Goal: Task Accomplishment & Management: Manage account settings

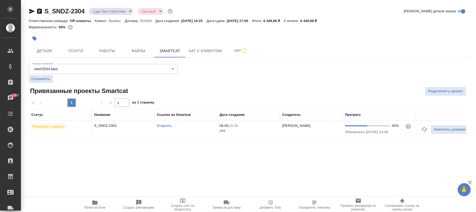
click at [258, 130] on p "2025" at bounding box center [249, 130] width 58 height 5
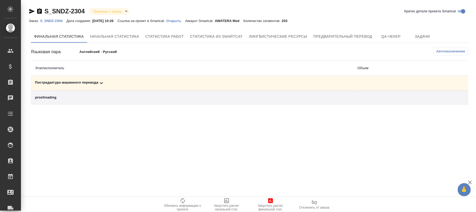
click at [458, 50] on span "Автоназначение" at bounding box center [451, 51] width 29 height 5
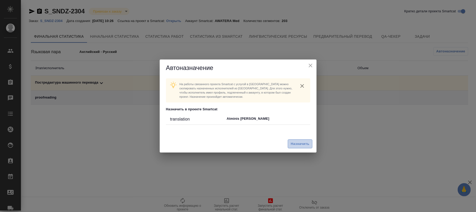
click at [301, 146] on span "Назначить" at bounding box center [300, 144] width 19 height 6
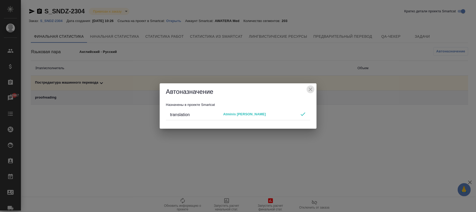
click at [309, 88] on icon "close" at bounding box center [311, 89] width 4 height 4
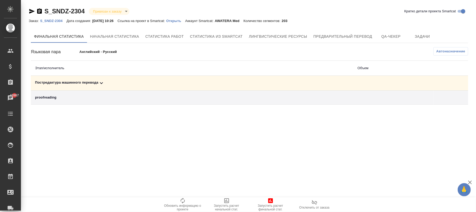
click at [102, 80] on td "Постредактура машинного перевода" at bounding box center [192, 83] width 323 height 15
click at [100, 83] on icon at bounding box center [101, 83] width 6 height 6
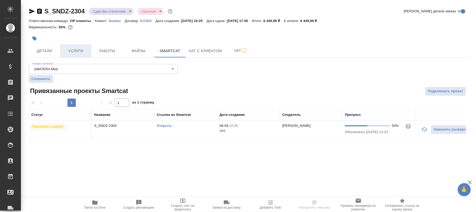
click at [73, 48] on span "Услуги" at bounding box center [75, 51] width 25 height 7
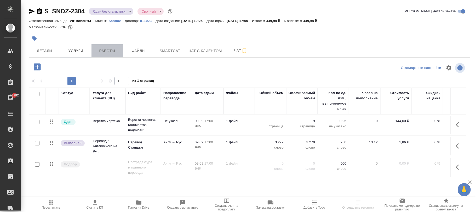
click at [112, 50] on span "Работы" at bounding box center [107, 51] width 25 height 7
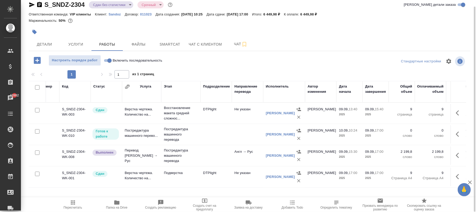
scroll to position [0, 2]
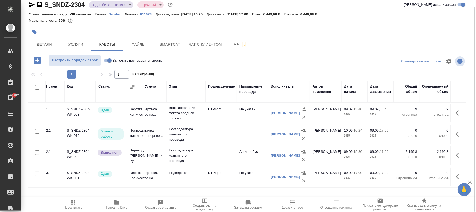
click at [66, 208] on span "Пересчитать" at bounding box center [73, 207] width 19 height 4
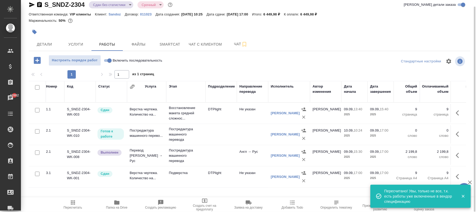
scroll to position [0, 175]
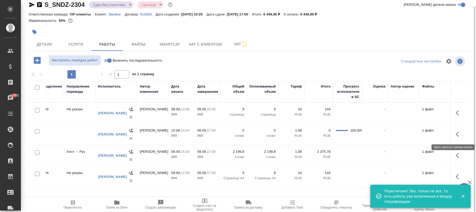
click at [455, 134] on button "button" at bounding box center [459, 134] width 13 height 13
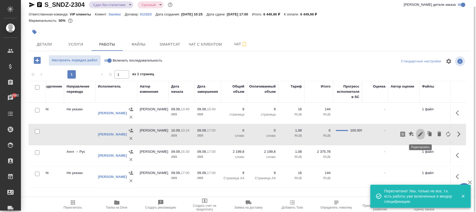
click at [421, 133] on icon "button" at bounding box center [421, 134] width 5 height 5
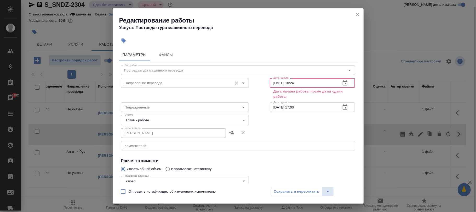
drag, startPoint x: 310, startPoint y: 82, endPoint x: 243, endPoint y: 82, distance: 66.5
click at [243, 82] on div "Направление перевода Направление перевода Дата начала 10.09.2025 10:24 Дата нач…" at bounding box center [238, 87] width 255 height 45
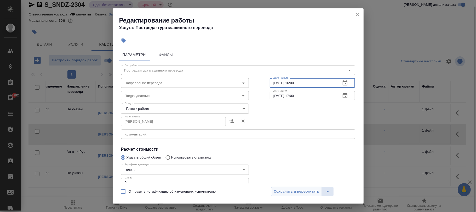
type input "[DATE] 16:00"
click at [308, 190] on span "Сохранить и пересчитать" at bounding box center [297, 191] width 46 height 6
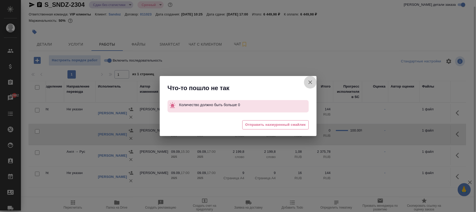
click at [312, 82] on icon "button" at bounding box center [310, 82] width 6 height 6
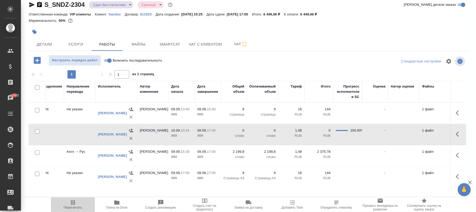
drag, startPoint x: 72, startPoint y: 205, endPoint x: 193, endPoint y: 141, distance: 136.0
click at [72, 204] on icon "button" at bounding box center [73, 202] width 6 height 6
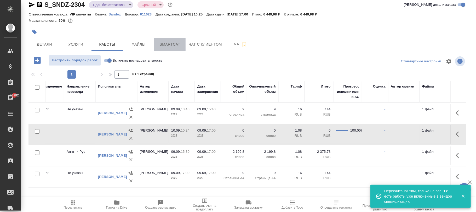
click at [173, 45] on span "Smartcat" at bounding box center [169, 44] width 25 height 7
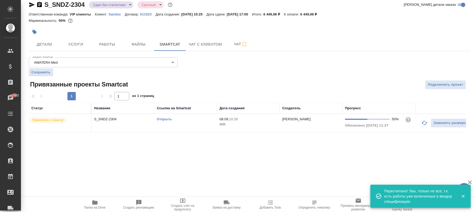
click at [238, 128] on td "08.09, 10:26 2025" at bounding box center [248, 123] width 63 height 18
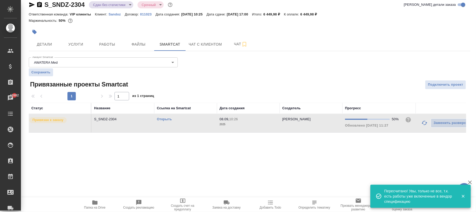
click at [238, 128] on td "08.09, 10:26 2025" at bounding box center [248, 123] width 63 height 18
drag, startPoint x: 83, startPoint y: 45, endPoint x: 125, endPoint y: 63, distance: 45.6
click at [83, 45] on span "Услуги" at bounding box center [75, 44] width 25 height 7
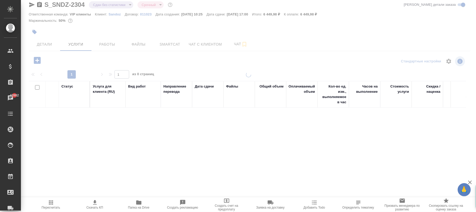
click at [109, 46] on span "Работы" at bounding box center [107, 44] width 25 height 7
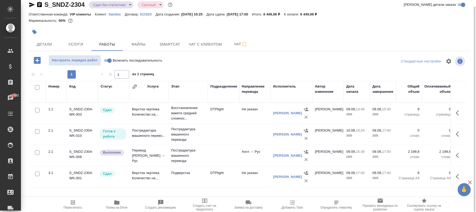
scroll to position [0, 175]
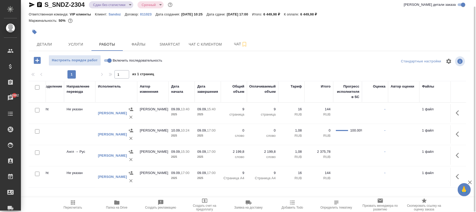
click at [254, 134] on p "слово" at bounding box center [263, 135] width 26 height 5
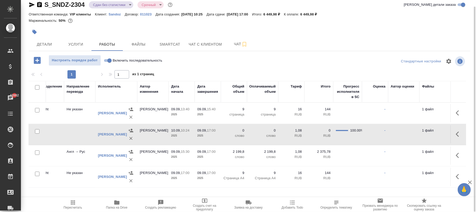
click at [254, 134] on p "слово" at bounding box center [263, 135] width 26 height 5
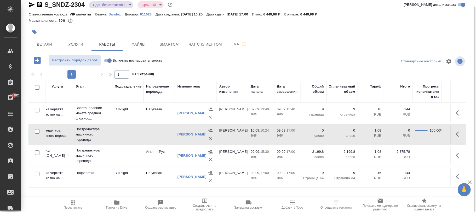
scroll to position [0, 100]
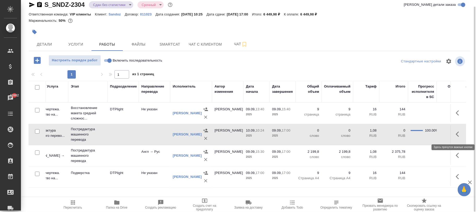
click at [460, 134] on icon "button" at bounding box center [459, 134] width 6 height 6
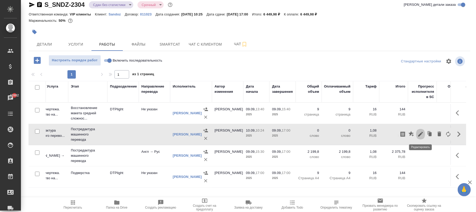
click at [420, 134] on icon "button" at bounding box center [421, 134] width 5 height 5
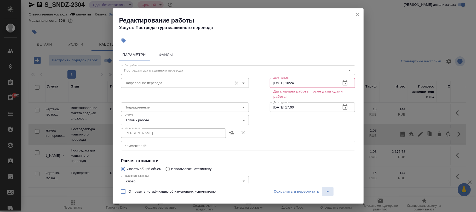
click at [143, 81] on input "Направление перевода" at bounding box center [176, 83] width 107 height 6
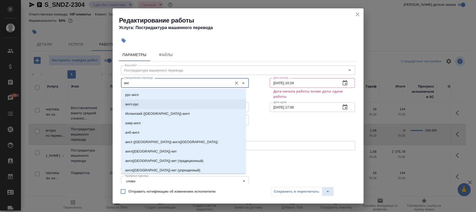
click at [143, 102] on li "англ-рус" at bounding box center [183, 103] width 125 height 9
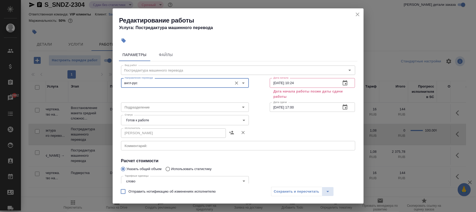
type input "англ-рус"
click at [294, 193] on div "Сохранить и пересчитать" at bounding box center [302, 191] width 63 height 9
drag, startPoint x: 316, startPoint y: 82, endPoint x: 246, endPoint y: 88, distance: 69.9
click at [246, 88] on div "Направление перевода англ-рус Направление перевода Дата начала 10.09.2025 10:24…" at bounding box center [238, 87] width 255 height 45
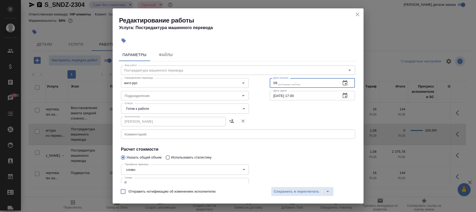
type input "0_.__.____ __:__"
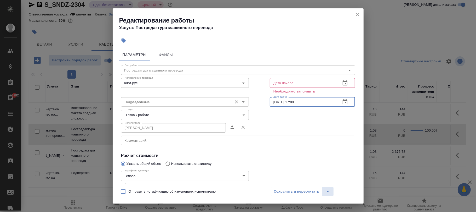
drag, startPoint x: 305, startPoint y: 102, endPoint x: 237, endPoint y: 103, distance: 67.8
click at [237, 103] on div "Подразделение Подразделение Дата сдачи 09.09.2025 17:00 Дата сдачи" at bounding box center [238, 101] width 255 height 33
click at [283, 83] on input "text" at bounding box center [303, 82] width 67 height 9
paste input "[DATE] 17:00"
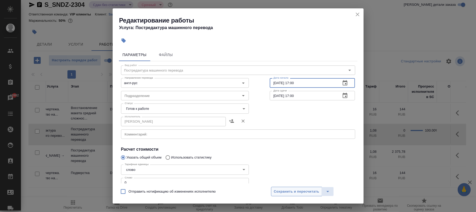
type input "[DATE] 17:00"
click at [297, 192] on span "Сохранить и пересчитать" at bounding box center [297, 191] width 46 height 6
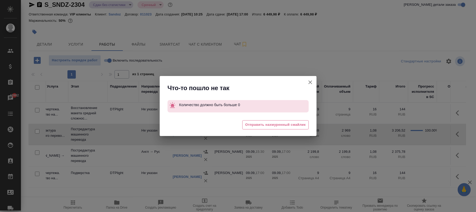
drag, startPoint x: 309, startPoint y: 82, endPoint x: 278, endPoint y: 120, distance: 49.4
click at [309, 83] on icon "button" at bounding box center [310, 82] width 6 height 6
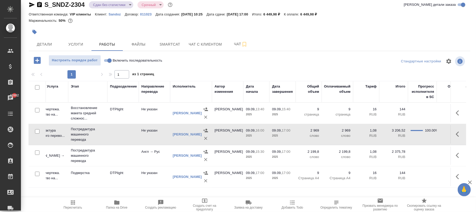
click at [253, 131] on p "09.09," at bounding box center [251, 130] width 10 height 4
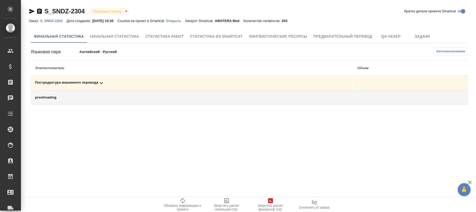
click at [448, 54] on button "Автоназначение" at bounding box center [451, 51] width 35 height 8
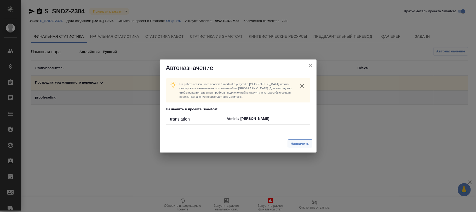
click at [303, 145] on span "Назначить" at bounding box center [300, 144] width 19 height 6
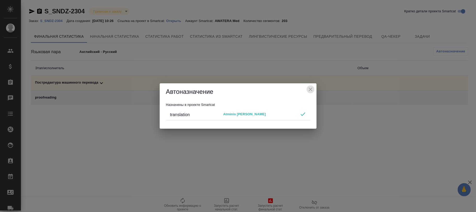
click at [310, 89] on icon "close" at bounding box center [311, 89] width 4 height 4
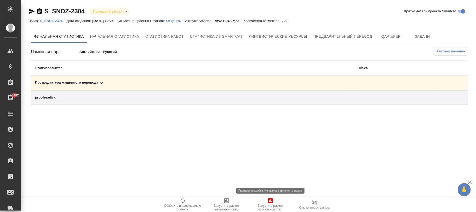
click at [269, 201] on icon "button" at bounding box center [270, 200] width 5 height 5
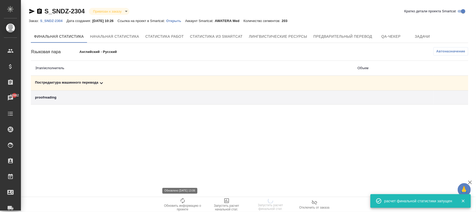
click at [179, 200] on span "Обновить информацию о проекте" at bounding box center [183, 204] width 38 height 14
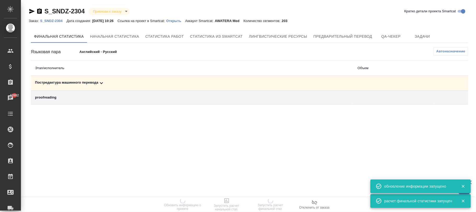
click at [102, 82] on icon at bounding box center [101, 83] width 6 height 6
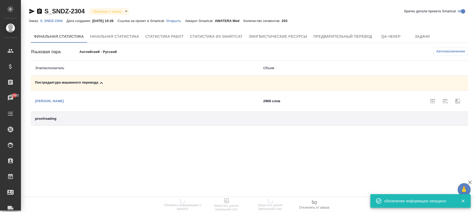
click at [58, 21] on p "S_SNDZ-2304" at bounding box center [53, 21] width 26 height 4
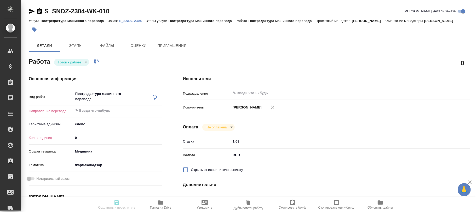
type textarea "x"
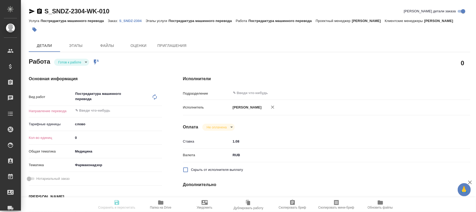
type textarea "x"
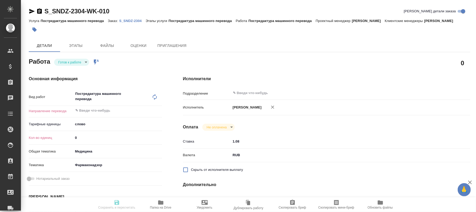
type textarea "x"
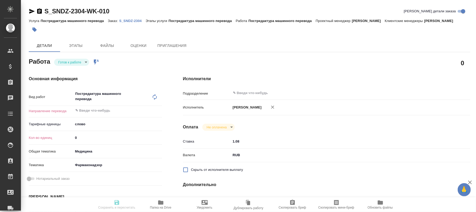
type textarea "x"
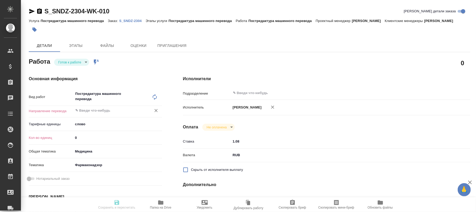
type textarea "x"
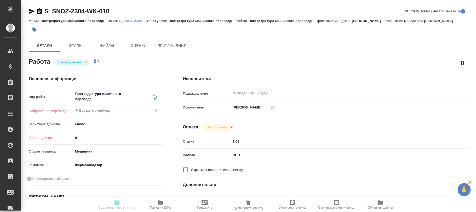
click at [91, 111] on input "text" at bounding box center [109, 110] width 68 height 6
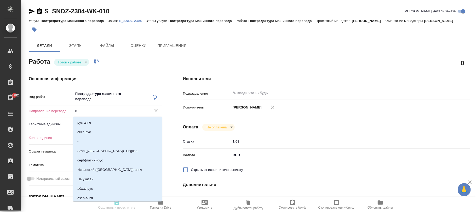
type input "не"
click at [97, 122] on li "Не указан" at bounding box center [117, 122] width 89 height 9
type textarea "x"
type input "Не указан"
type textarea "x"
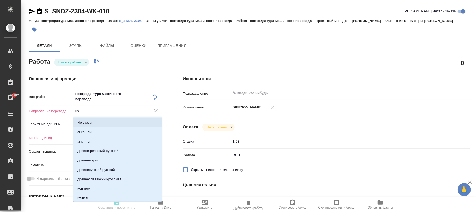
type textarea "x"
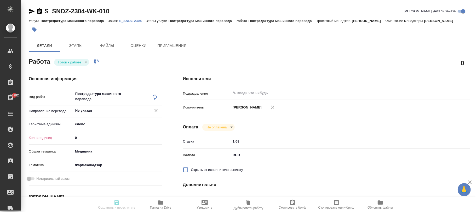
type input "Не указан"
drag, startPoint x: 86, startPoint y: 136, endPoint x: 86, endPoint y: 143, distance: 6.3
click at [49, 134] on div "Кол-во единиц 0" at bounding box center [95, 137] width 133 height 9
type textarea "x"
type input "2"
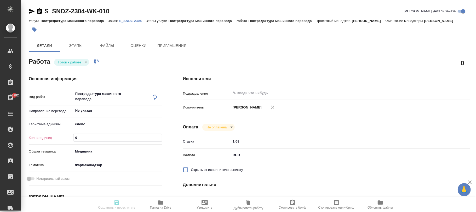
type textarea "x"
type input "29"
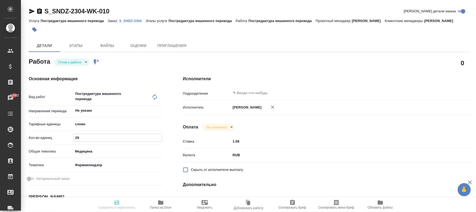
type textarea "x"
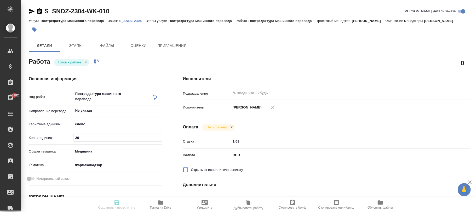
type textarea "x"
type input "296"
type textarea "x"
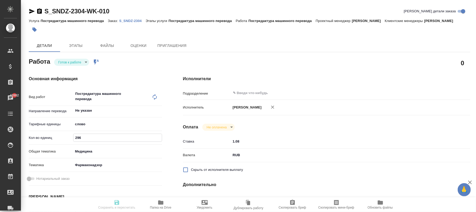
type textarea "x"
type input "2969"
type textarea "x"
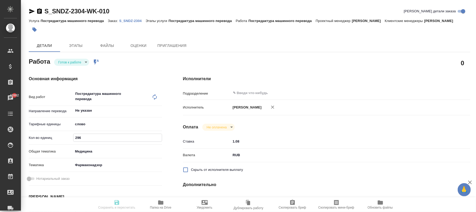
type textarea "x"
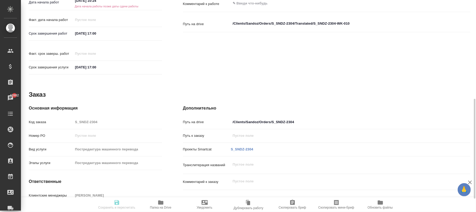
scroll to position [105, 0]
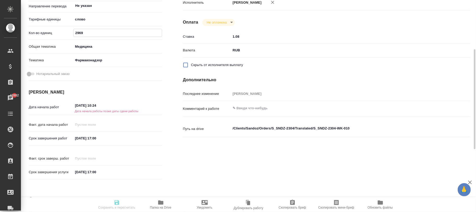
type input "2969"
drag, startPoint x: 122, startPoint y: 106, endPoint x: 77, endPoint y: 103, distance: 44.3
click at [77, 103] on div "10.09.2025 10:24" at bounding box center [117, 106] width 89 height 8
drag, startPoint x: 107, startPoint y: 102, endPoint x: 24, endPoint y: 105, distance: 83.0
click at [24, 105] on div "Основная информация Вид работ Постредактура машинного перевода x ​ Направление …" at bounding box center [95, 76] width 154 height 233
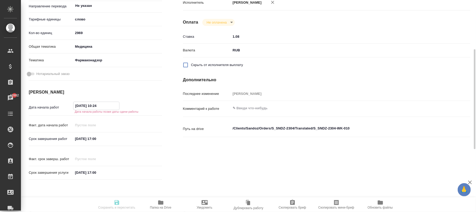
type textarea "x"
type input "0_.__.____ __:__"
type textarea "x"
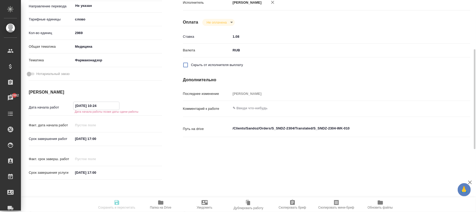
type textarea "x"
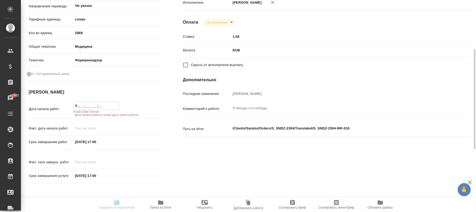
type input "09.__.____ __:__"
type textarea "x"
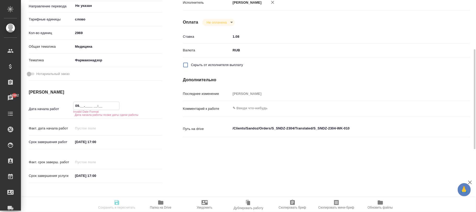
type textarea "x"
type input "09.0_.____ __:__"
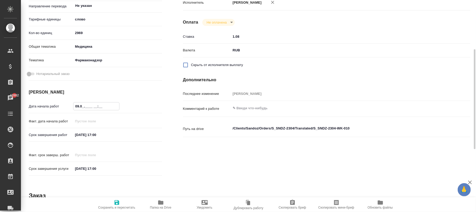
type textarea "x"
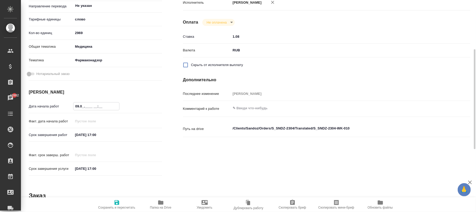
type input "09.09.____ __:__"
type textarea "x"
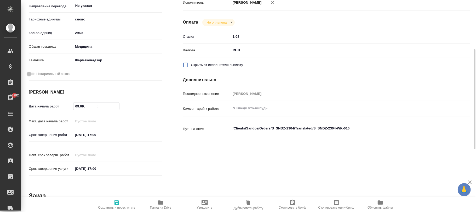
type textarea "x"
type input "09.09.2___ __:__"
type textarea "x"
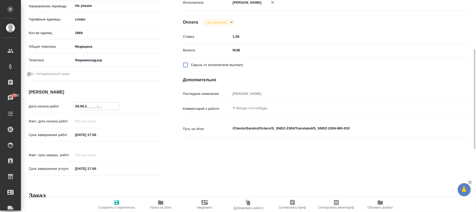
type textarea "x"
type input "09.09.20__ __:__"
type textarea "x"
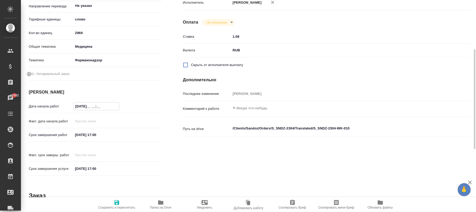
type textarea "x"
type input "09.09.202_ __:__"
type textarea "x"
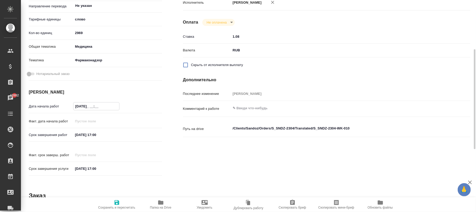
type textarea "x"
type input "09.09.2025 __:__"
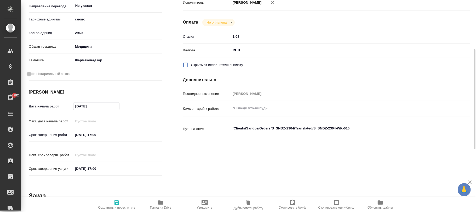
type textarea "x"
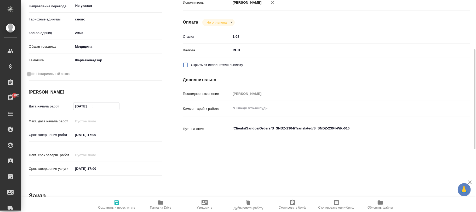
type input "09.09.2025 1_:__"
type textarea "x"
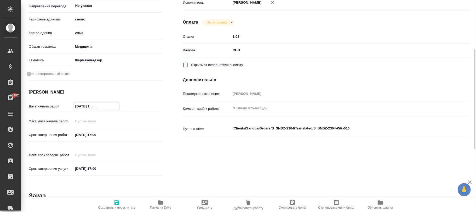
type textarea "x"
type input "09.09.2025 16:__"
type textarea "x"
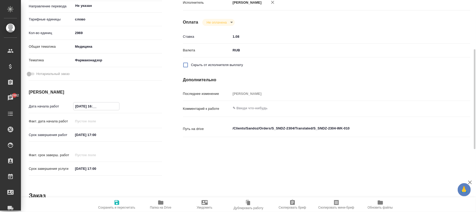
type textarea "x"
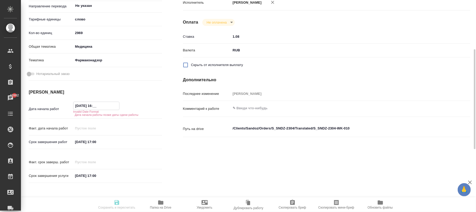
type input "09.09.2025 16:0_"
type textarea "x"
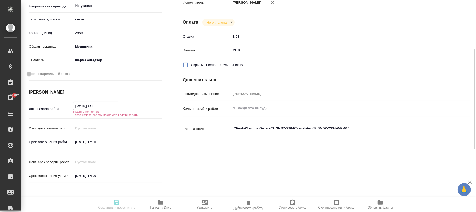
type textarea "x"
type input "09.09.2025 16:00"
type textarea "x"
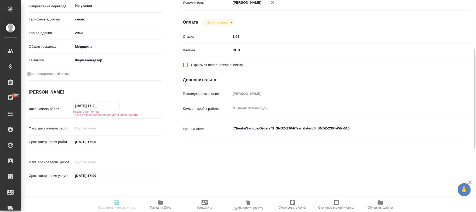
type textarea "x"
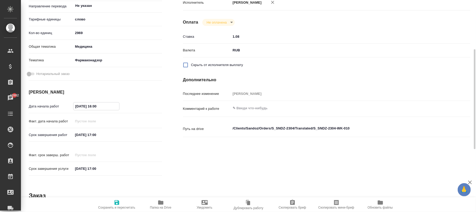
type input "09.09.2025 16:00"
click at [118, 202] on icon "button" at bounding box center [117, 202] width 5 height 5
type textarea "x"
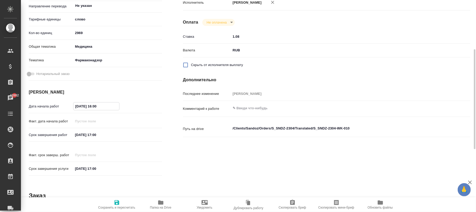
type textarea "x"
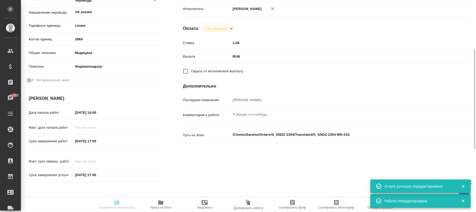
type input "readyForWork"
type textarea "Постредактура машинного перевода"
type textarea "x"
type input "Не указан"
type input "5a8b1489cc6b4906c91bfd90"
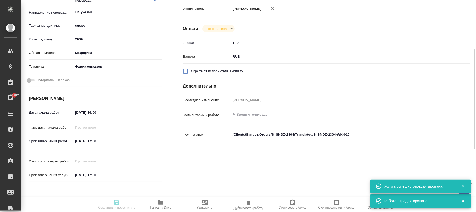
type input "2969"
type input "med"
type input "66b350e715fdbd933886e8f8"
type input "09.09.2025 16:00"
type input "09.09.2025 17:00"
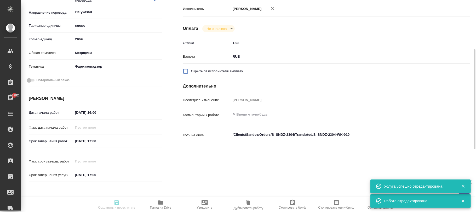
type input "09.09.2025 17:00"
type input "notPayed"
type input "1.08"
type input "RUB"
type input "Фокина Наталья"
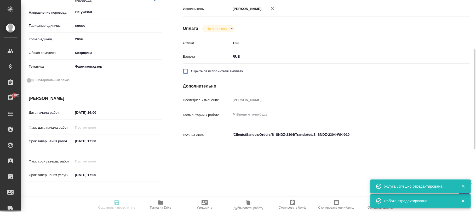
type textarea "x"
type textarea "/Clients/Sandoz/Orders/S_SNDZ-2304/Translated/S_SNDZ-2304-WK-010"
type textarea "x"
type input "S_SNDZ-2304"
type input "Постредактура машинного перевода"
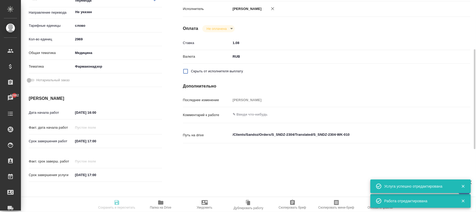
type input "Постредактура машинного перевода"
type input "Кабаргина Анна"
type input "Оксютович Ирина"
type input "/Clients/Sandoz/Orders/S_SNDZ-2304"
type textarea "x"
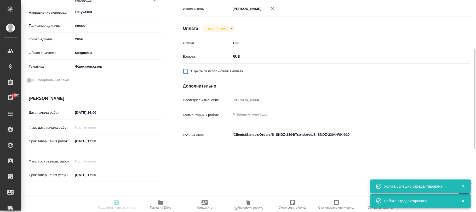
type textarea "x"
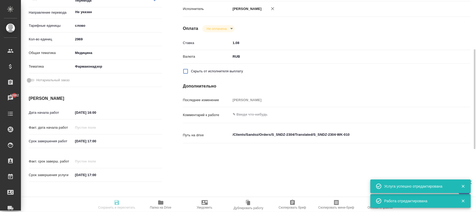
type textarea "x"
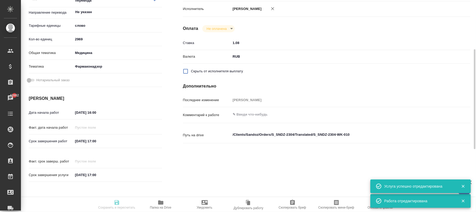
type textarea "x"
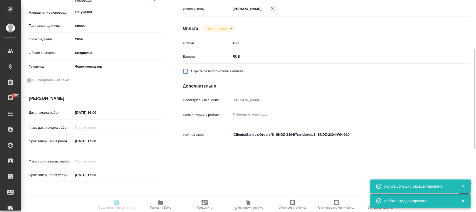
type textarea "x"
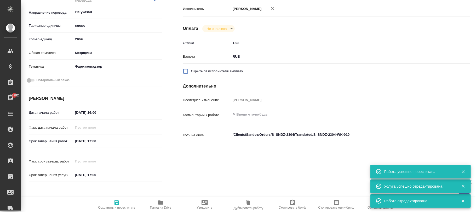
type input "readyForWork"
type textarea "Постредактура машинного перевода"
type textarea "x"
type input "Не указан"
type input "5a8b1489cc6b4906c91bfd90"
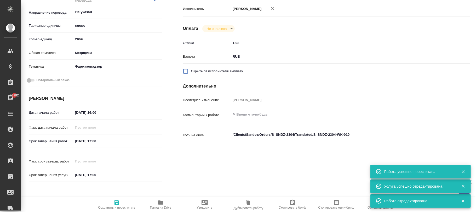
type input "2969"
type input "med"
type input "66b350e715fdbd933886e8f8"
type input "09.09.2025 16:00"
type input "09.09.2025 17:00"
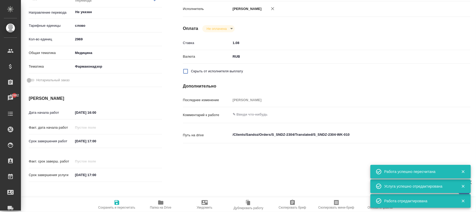
type input "09.09.2025 17:00"
type input "notPayed"
type input "1.08"
type input "RUB"
type input "Фокина Наталья"
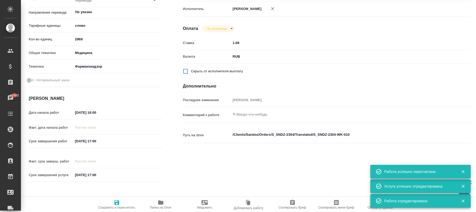
type textarea "x"
type textarea "/Clients/Sandoz/Orders/S_SNDZ-2304/Translated/S_SNDZ-2304-WK-010"
type textarea "x"
type input "S_SNDZ-2304"
type input "Постредактура машинного перевода"
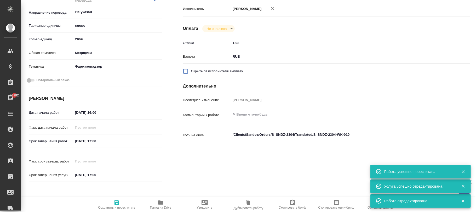
type input "Постредактура машинного перевода"
type input "Кабаргина Анна"
type input "Оксютович Ирина"
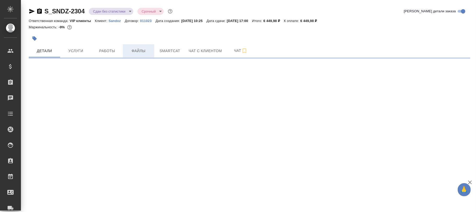
select select "RU"
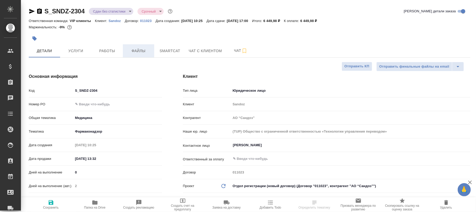
type textarea "x"
click at [138, 50] on span "Файлы" at bounding box center [138, 51] width 25 height 7
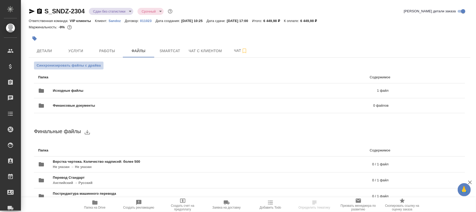
click at [80, 65] on span "Синхронизировать файлы с драйва" at bounding box center [69, 65] width 64 height 5
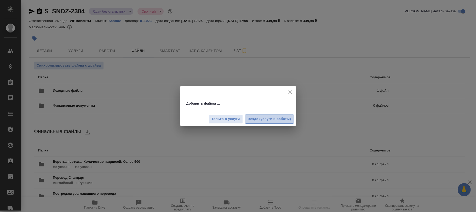
click at [281, 119] on span "Везде (услуги и работы)" at bounding box center [269, 119] width 43 height 6
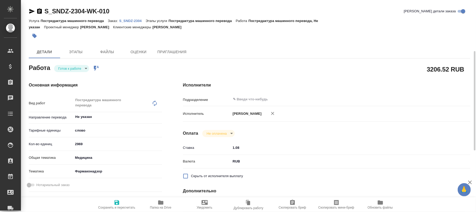
scroll to position [105, 0]
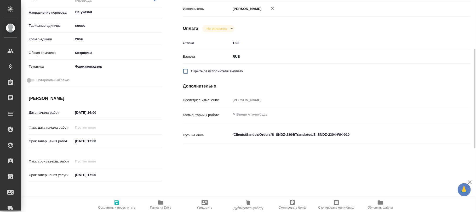
type textarea "x"
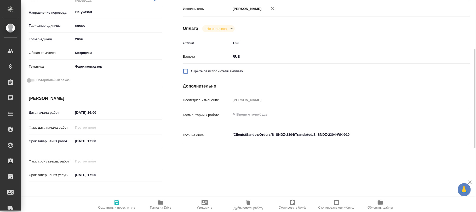
scroll to position [209, 0]
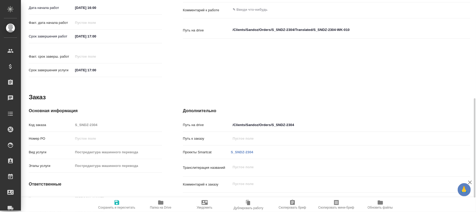
type textarea "x"
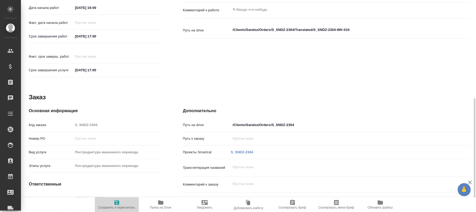
click at [114, 205] on span "Сохранить и пересчитать" at bounding box center [116, 207] width 37 height 4
type textarea "x"
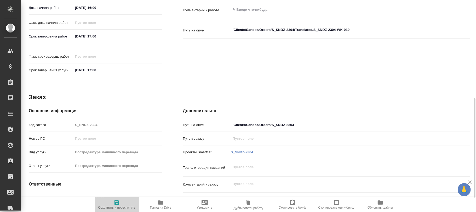
type textarea "x"
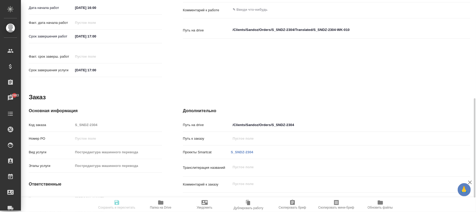
type textarea "x"
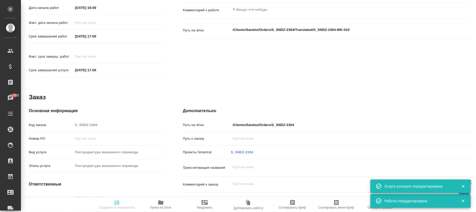
type input "readyForWork"
type textarea "Постредактура машинного перевода"
type textarea "x"
type input "Не указан"
type input "5a8b1489cc6b4906c91bfd90"
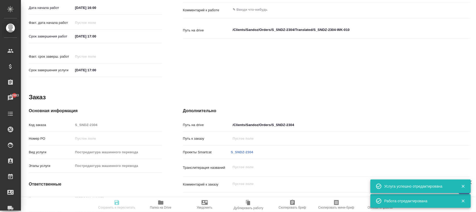
type input "2969"
type input "med"
type input "66b350e715fdbd933886e8f8"
type input "[DATE] 16:00"
type input "[DATE] 17:00"
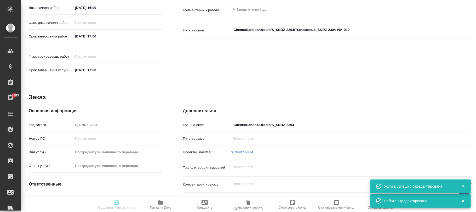
type input "[DATE] 17:00"
type input "notPayed"
type input "1.08"
type input "RUB"
type input "[PERSON_NAME]"
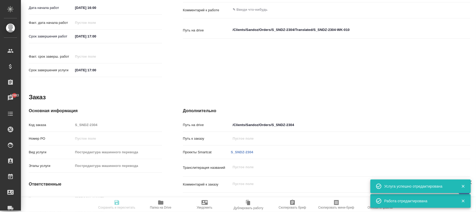
type textarea "x"
type textarea "/Clients/Sandoz/Orders/S_SNDZ-2304/Translated/S_SNDZ-2304-WK-010"
type textarea "x"
type input "S_SNDZ-2304"
type input "Постредактура машинного перевода"
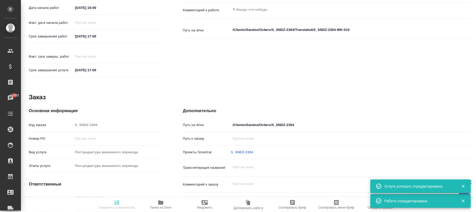
type input "Постредактура машинного перевода"
type input "[PERSON_NAME]"
type input "/Clients/Sandoz/Orders/S_SNDZ-2304"
type textarea "x"
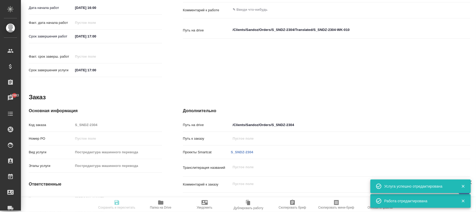
type textarea "x"
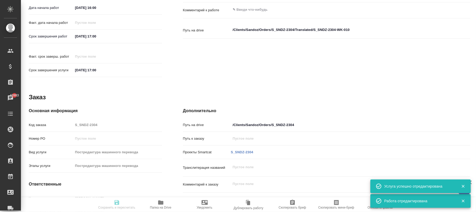
type textarea "x"
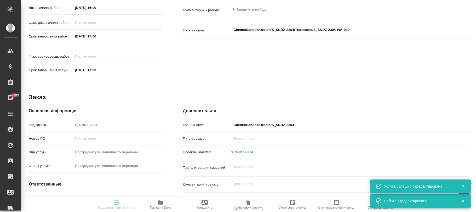
type textarea "x"
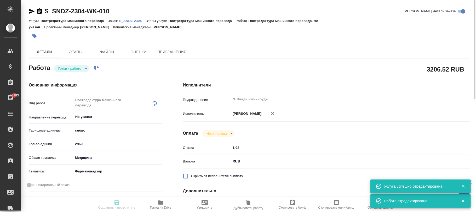
type textarea "x"
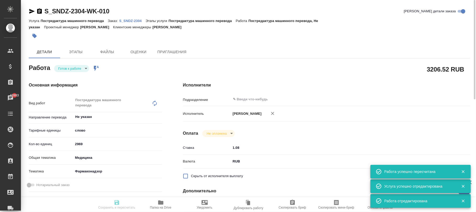
type input "readyForWork"
type textarea "Постредактура машинного перевода"
type textarea "x"
type input "Не указан"
type input "5a8b1489cc6b4906c91bfd90"
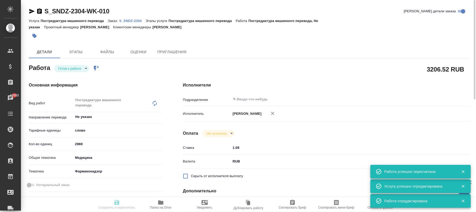
type input "2969"
type input "med"
type input "66b350e715fdbd933886e8f8"
type input "[DATE] 16:00"
type input "[DATE] 17:00"
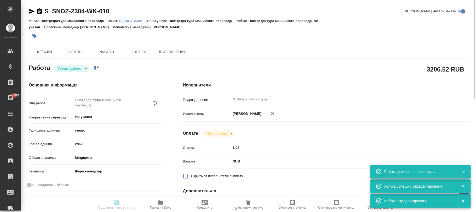
type input "[DATE] 17:00"
type input "notPayed"
type input "1.08"
type input "RUB"
type input "[PERSON_NAME]"
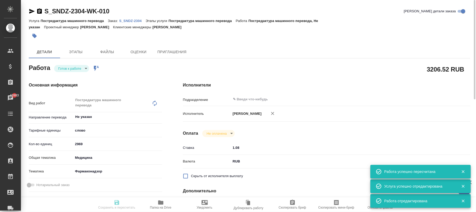
type textarea "x"
type textarea "/Clients/Sandoz/Orders/S_SNDZ-2304/Translated/S_SNDZ-2304-WK-010"
type textarea "x"
type input "S_SNDZ-2304"
type input "Постредактура машинного перевода"
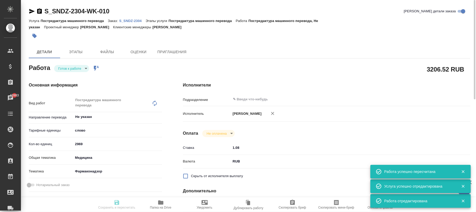
type input "Постредактура машинного перевода"
type input "[PERSON_NAME]"
type input "/Clients/Sandoz/Orders/S_SNDZ-2304"
type textarea "x"
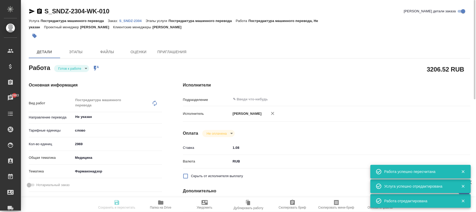
type textarea "x"
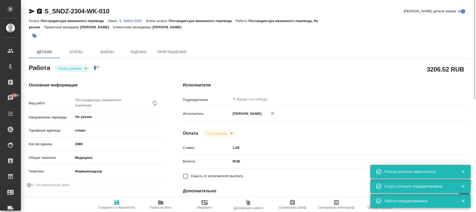
type textarea "x"
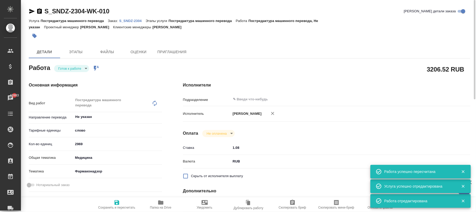
type textarea "x"
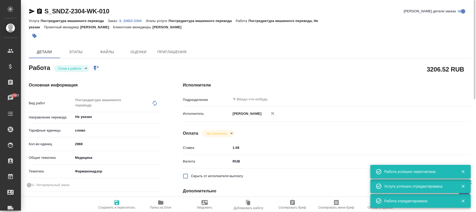
type textarea "x"
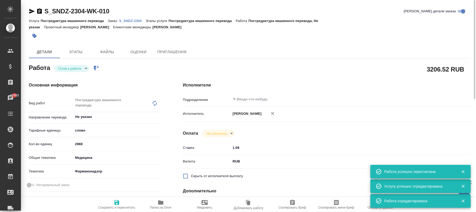
type textarea "x"
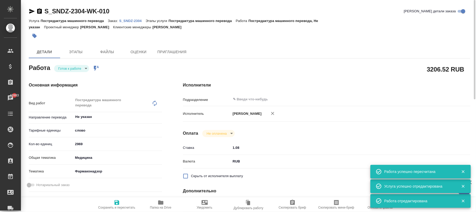
type textarea "x"
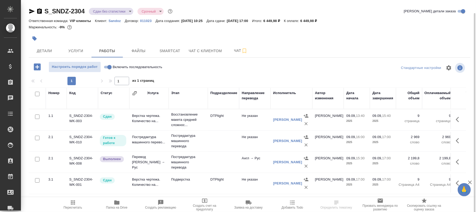
scroll to position [7, 0]
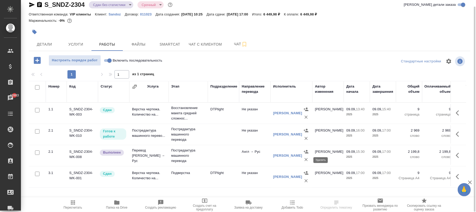
click at [306, 159] on icon "button" at bounding box center [306, 159] width 5 height 5
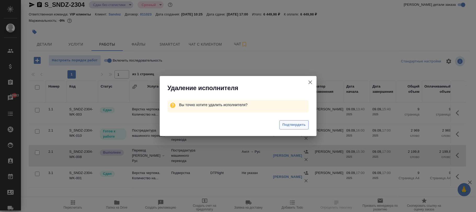
drag, startPoint x: 292, startPoint y: 123, endPoint x: 320, endPoint y: 180, distance: 63.4
click at [292, 123] on span "Подтвердить" at bounding box center [294, 125] width 23 height 6
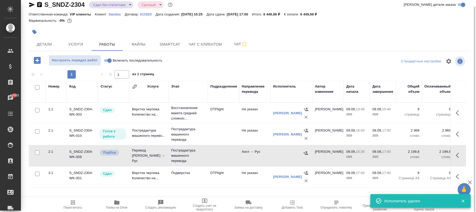
scroll to position [0, 175]
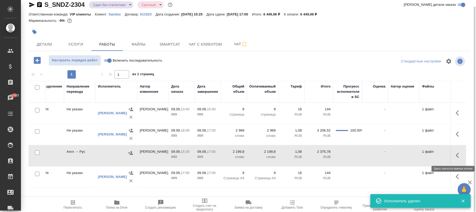
click at [459, 153] on icon "button" at bounding box center [457, 155] width 3 height 5
click at [442, 155] on icon "button" at bounding box center [440, 155] width 6 height 6
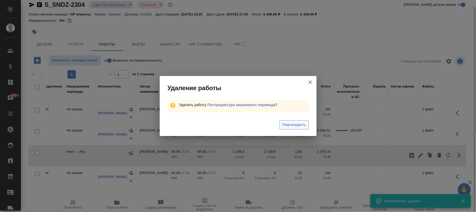
click at [298, 127] on span "Подтвердить" at bounding box center [294, 125] width 23 height 6
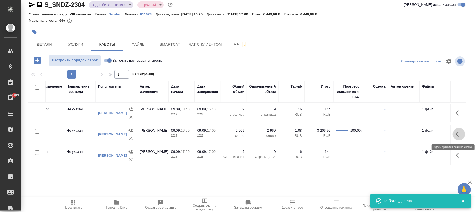
click at [457, 133] on icon "button" at bounding box center [457, 133] width 3 height 5
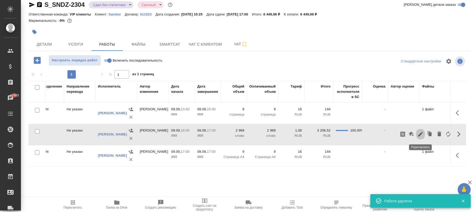
click at [420, 135] on icon "button" at bounding box center [421, 134] width 5 height 5
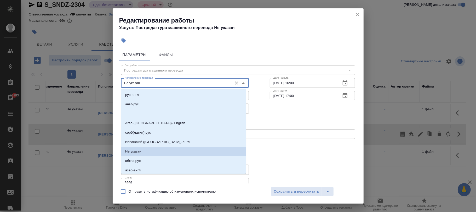
drag, startPoint x: 154, startPoint y: 83, endPoint x: 66, endPoint y: 78, distance: 88.0
click at [67, 79] on div "Редактирование работы Услуга: Постредактура машинного перевода Не указан Параме…" at bounding box center [238, 106] width 476 height 212
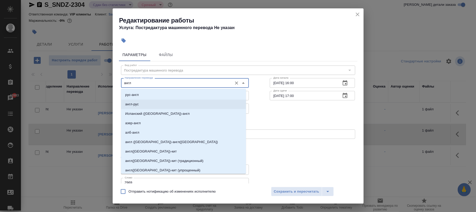
drag, startPoint x: 138, startPoint y: 103, endPoint x: 171, endPoint y: 110, distance: 33.2
click at [139, 104] on li "англ-рус" at bounding box center [183, 103] width 125 height 9
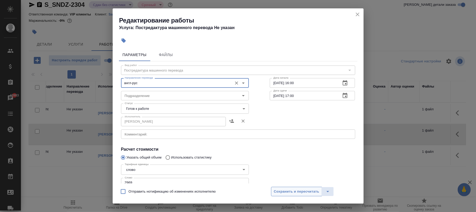
type input "англ-рус"
click at [315, 192] on span "Сохранить и пересчитать" at bounding box center [297, 191] width 46 height 6
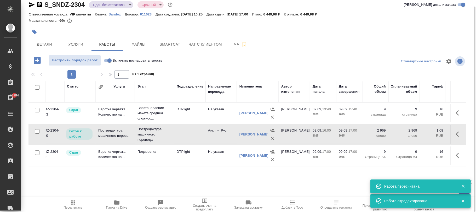
scroll to position [0, 12]
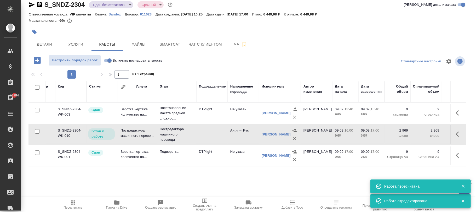
click at [212, 131] on td at bounding box center [211, 134] width 31 height 18
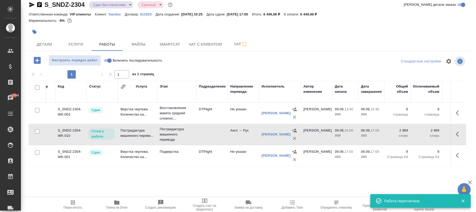
scroll to position [0, 175]
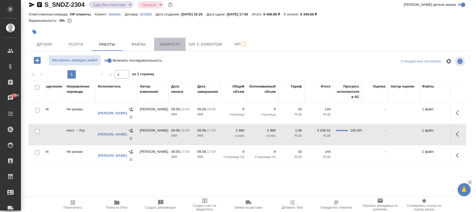
click at [173, 45] on span "Smartcat" at bounding box center [169, 44] width 25 height 7
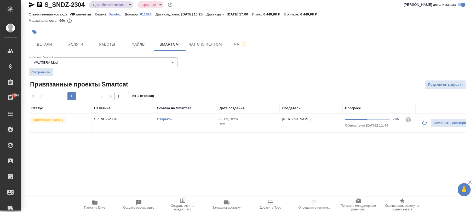
click at [247, 119] on span "08.09, 10:26" at bounding box center [249, 118] width 58 height 5
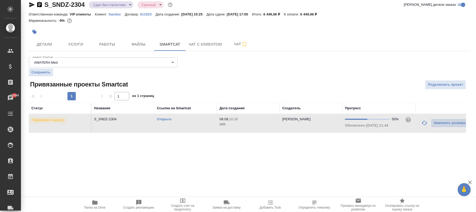
click at [247, 119] on span "08.09, 10:26" at bounding box center [249, 118] width 58 height 5
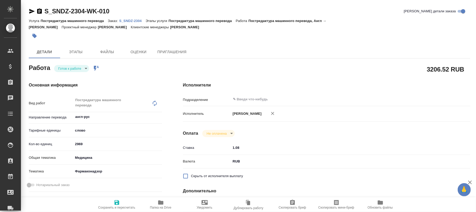
type textarea "x"
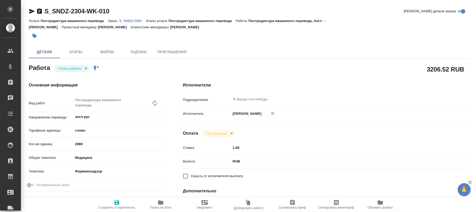
type textarea "x"
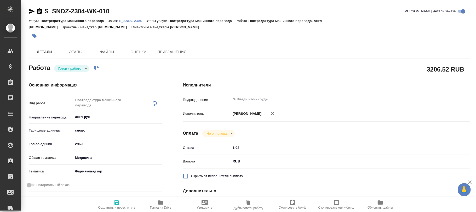
type textarea "x"
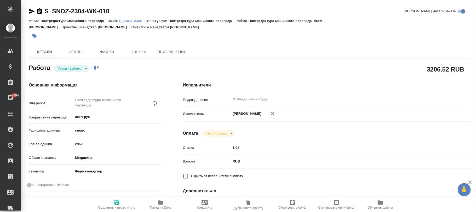
type textarea "x"
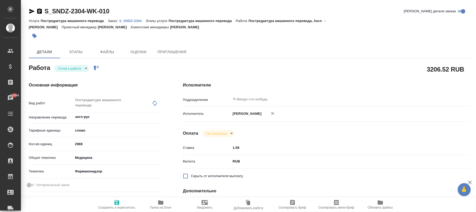
type textarea "x"
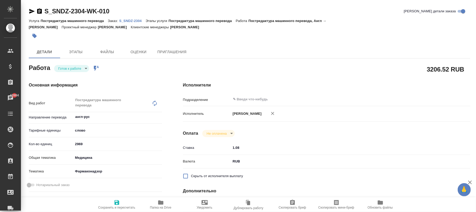
click at [108, 203] on span "Сохранить и пересчитать" at bounding box center [117, 204] width 38 height 10
type textarea "x"
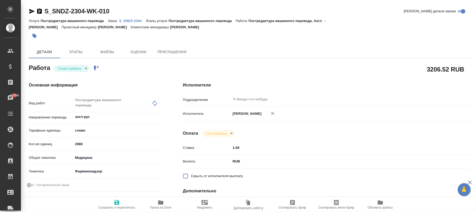
type textarea "x"
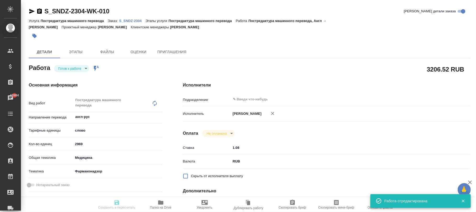
type textarea "x"
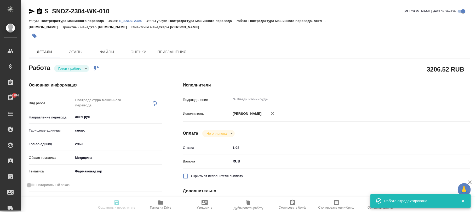
type input "readyForWork"
type textarea "Постредактура машинного перевода"
type textarea "x"
type input "англ-рус"
type input "5a8b1489cc6b4906c91bfd90"
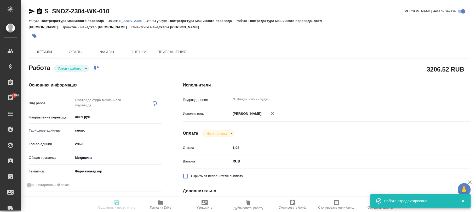
type input "2969"
type input "med"
type input "66b350e715fdbd933886e8f8"
type input "09.09.2025 16:00"
type input "09.09.2025 17:00"
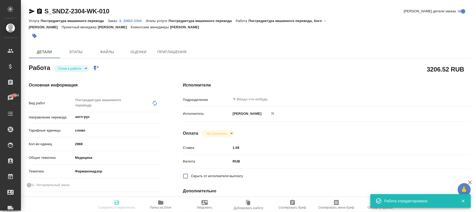
type input "09.09.2025 17:00"
type input "notPayed"
type input "1.08"
type input "RUB"
type input "Фокина Наталья"
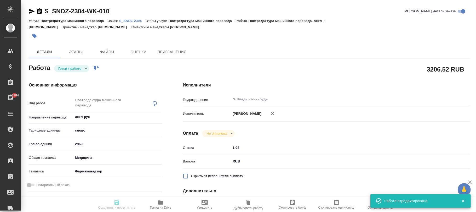
type textarea "x"
type textarea "/Clients/Sandoz/Orders/S_SNDZ-2304/Translated/S_SNDZ-2304-WK-010"
type textarea "x"
type input "S_SNDZ-2304"
type input "Постредактура машинного перевода"
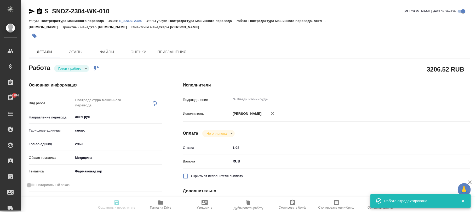
type input "Постредактура машинного перевода"
type input "Кабаргина Анна"
type input "Оксютович Ирина"
type input "/Clients/Sandoz/Orders/S_SNDZ-2304"
type textarea "x"
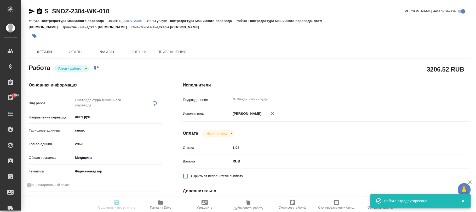
type textarea "x"
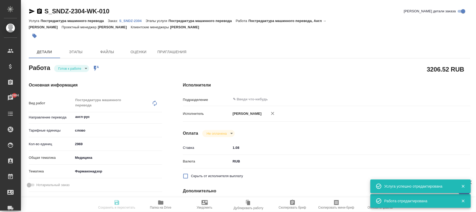
type textarea "x"
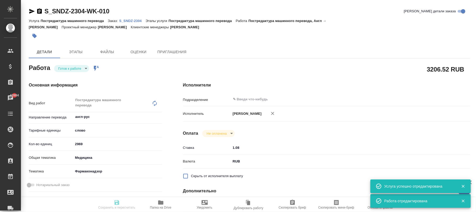
type textarea "x"
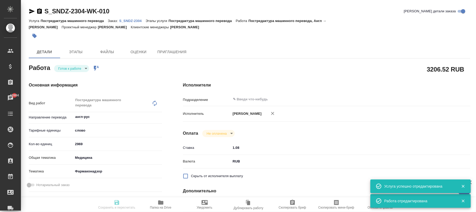
type input "readyForWork"
type textarea "Постредактура машинного перевода"
type textarea "x"
type input "англ-рус"
type input "5a8b1489cc6b4906c91bfd90"
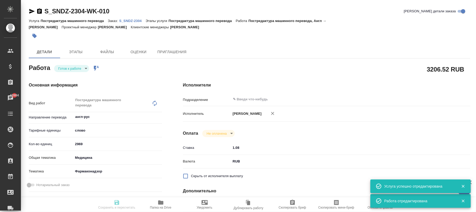
type input "2969"
type input "med"
type input "66b350e715fdbd933886e8f8"
type input "09.09.2025 16:00"
type input "09.09.2025 17:00"
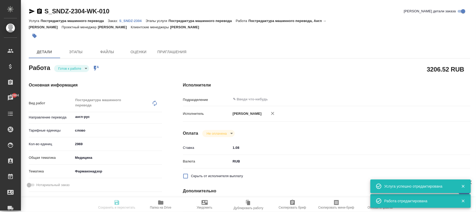
type input "09.09.2025 17:00"
type input "notPayed"
type input "1.08"
type input "RUB"
type input "Фокина Наталья"
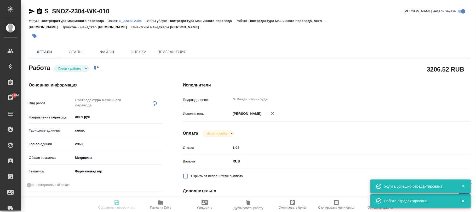
type textarea "x"
type textarea "/Clients/Sandoz/Orders/S_SNDZ-2304/Translated/S_SNDZ-2304-WK-010"
type textarea "x"
type input "S_SNDZ-2304"
type input "Постредактура машинного перевода"
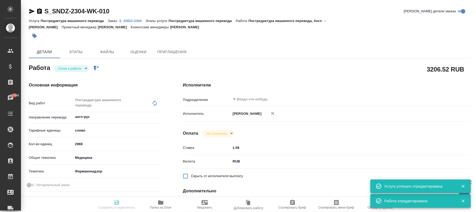
type input "Постредактура машинного перевода"
type input "Кабаргина Анна"
type input "Оксютович Ирина"
type input "/Clients/Sandoz/Orders/S_SNDZ-2304"
type textarea "x"
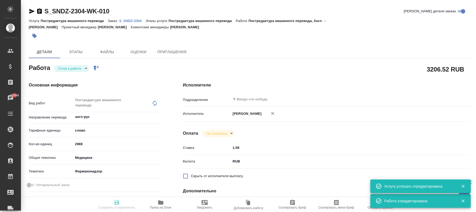
type textarea "x"
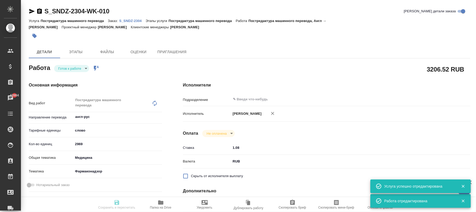
type textarea "x"
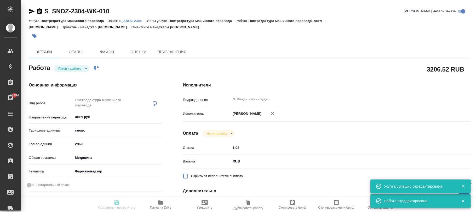
type textarea "x"
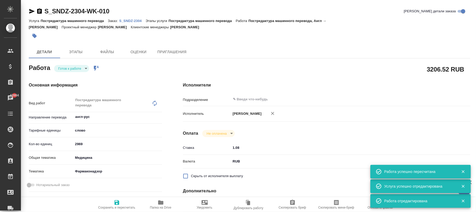
type textarea "x"
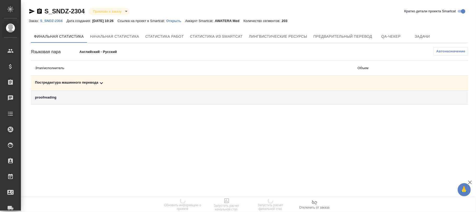
click at [454, 50] on span "Автоназначение" at bounding box center [451, 51] width 29 height 5
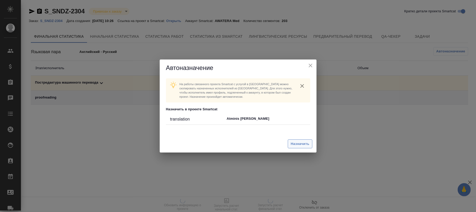
click at [302, 145] on span "Назначить" at bounding box center [300, 144] width 19 height 6
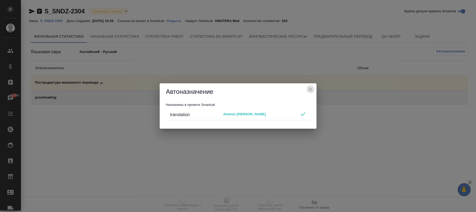
click at [311, 89] on icon "close" at bounding box center [311, 89] width 4 height 4
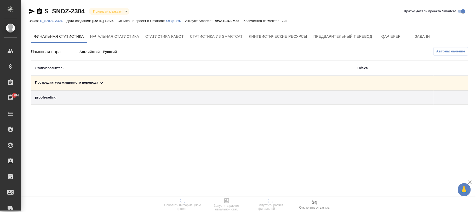
click at [101, 82] on icon at bounding box center [101, 83] width 6 height 6
click at [455, 52] on span "Автоназначение" at bounding box center [451, 51] width 29 height 5
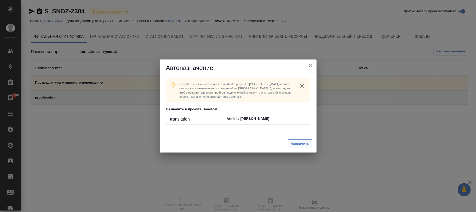
click at [291, 144] on span "Назначить" at bounding box center [300, 144] width 19 height 6
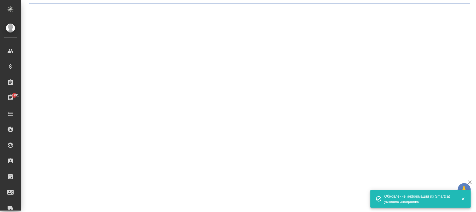
click at [311, 90] on div ".cls-1 fill:#fff; AWATERA Фокина Наталья n.fokina Клиенты Спецификации Заказы 4…" at bounding box center [238, 106] width 476 height 212
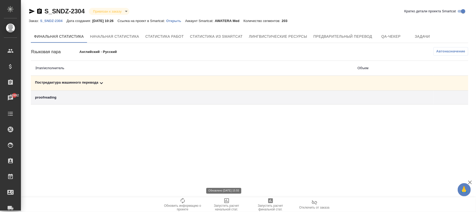
click at [227, 203] on icon "button" at bounding box center [226, 200] width 5 height 5
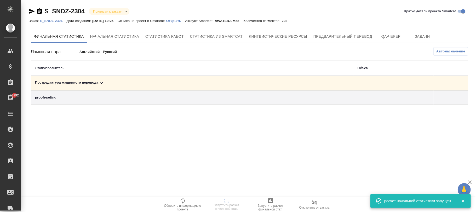
click at [180, 154] on div ".cls-1 fill:#fff; AWATERA Фокина Наталья n.fokina Клиенты Спецификации Заказы 4…" at bounding box center [238, 106] width 476 height 212
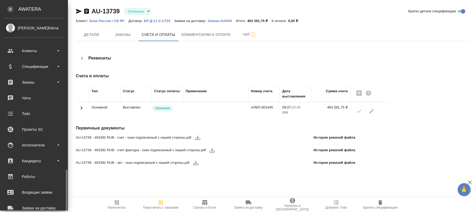
scroll to position [90, 0]
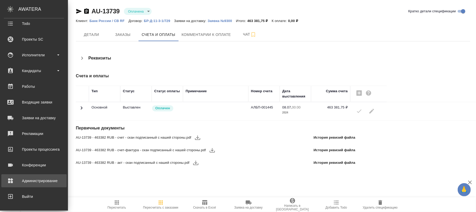
click at [38, 178] on div "Администрирование" at bounding box center [34, 181] width 60 height 8
